Goal: Transaction & Acquisition: Obtain resource

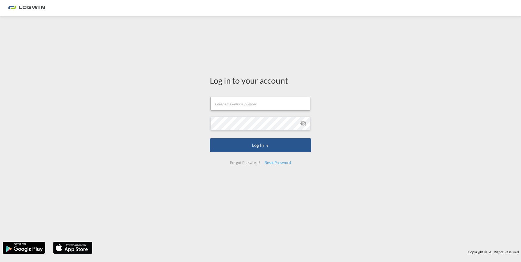
click at [256, 97] on md-input-container "Email field is required" at bounding box center [260, 103] width 101 height 15
click at [252, 101] on input "text" at bounding box center [260, 104] width 100 height 14
paste input "michal.paszek@logwin-logistics.com"
type input "michal.paszek@logwin-logistics.com"
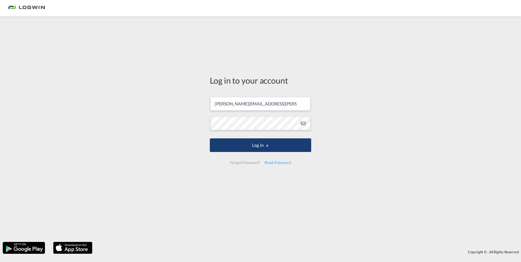
click at [266, 148] on button "Log In" at bounding box center [260, 145] width 101 height 14
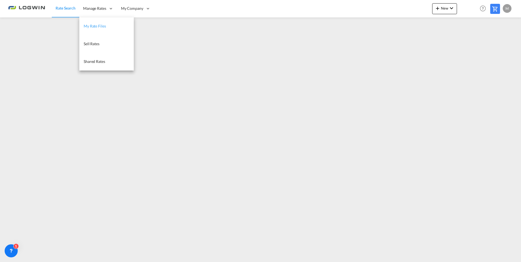
click at [98, 23] on link "My Rate Files" at bounding box center [106, 26] width 55 height 18
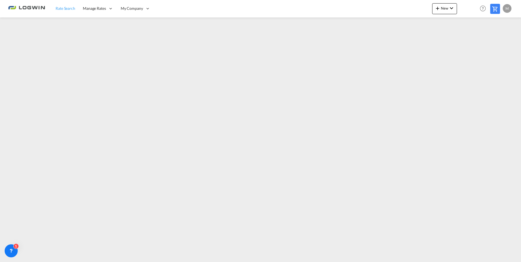
click at [60, 8] on span "Rate Search" at bounding box center [66, 8] width 20 height 5
